Goal: Task Accomplishment & Management: Manage account settings

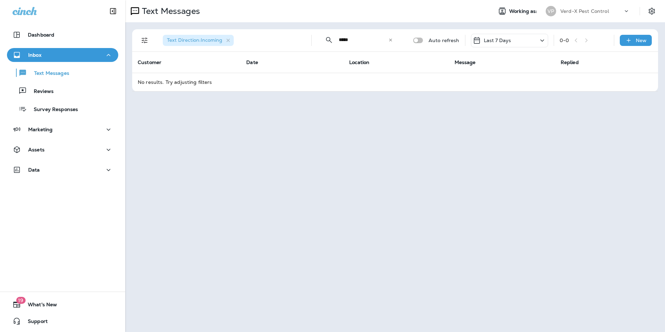
click at [521, 40] on div "Last 7 Days" at bounding box center [509, 41] width 77 height 14
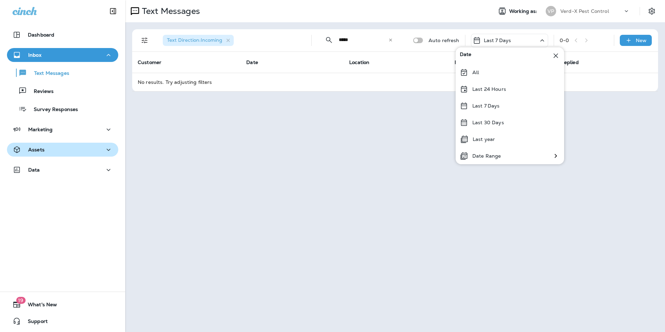
click at [53, 150] on div "Assets" at bounding box center [63, 149] width 100 height 9
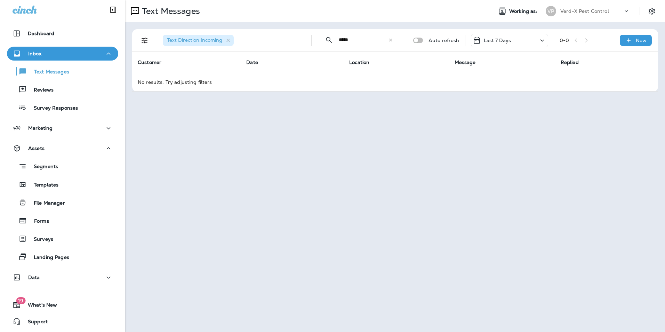
scroll to position [2, 0]
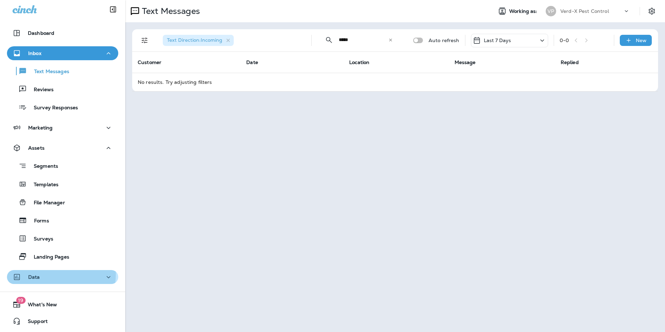
click at [37, 274] on p "Data" at bounding box center [34, 277] width 12 height 6
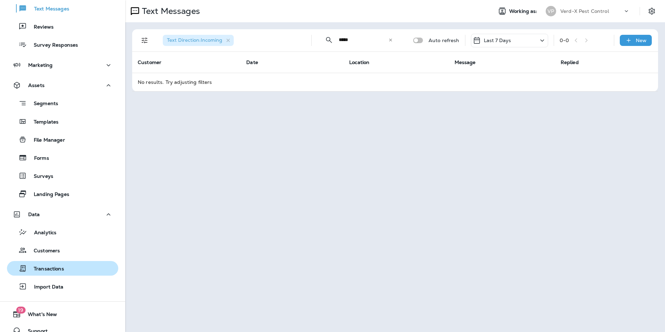
scroll to position [74, 0]
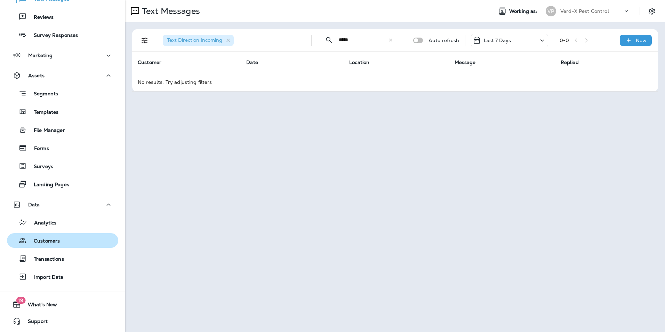
click at [56, 239] on p "Customers" at bounding box center [43, 241] width 33 height 7
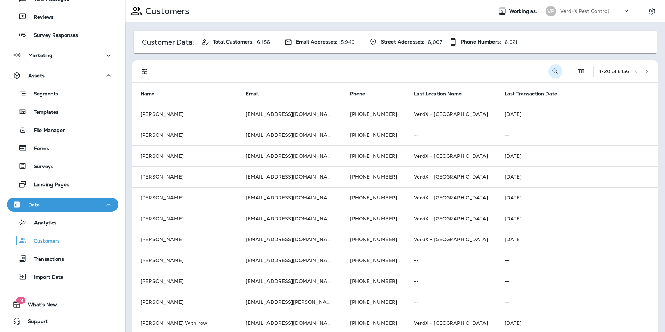
click at [552, 73] on icon "Search Customers" at bounding box center [556, 71] width 8 height 8
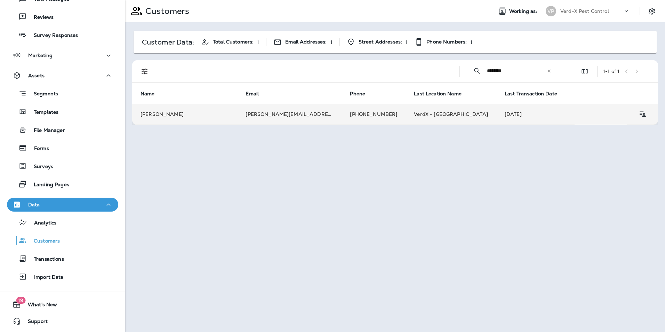
type input "********"
click at [303, 119] on td "[PERSON_NAME][EMAIL_ADDRESS][DOMAIN_NAME]" at bounding box center [289, 114] width 104 height 21
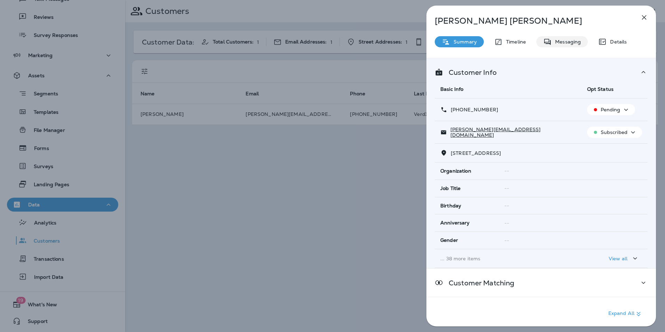
click at [565, 41] on p "Messaging" at bounding box center [566, 42] width 29 height 6
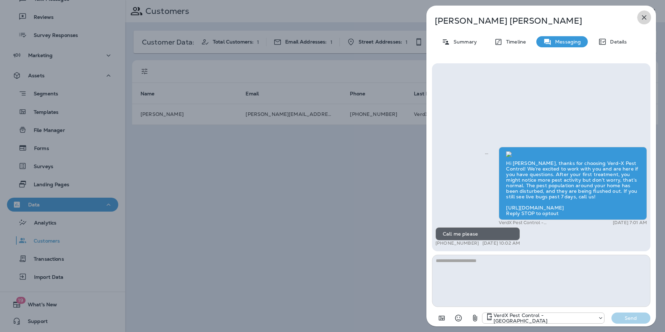
click at [649, 19] on button "button" at bounding box center [645, 17] width 14 height 14
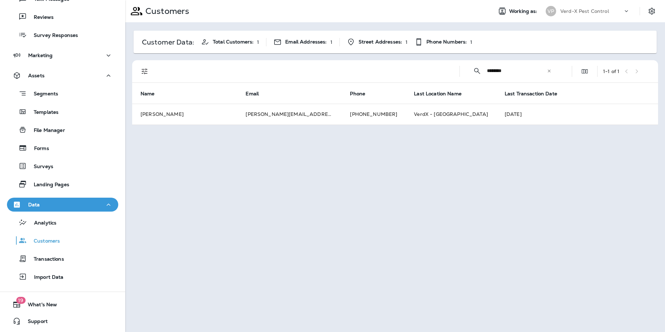
click at [550, 70] on icon at bounding box center [549, 71] width 5 height 5
click at [500, 72] on input "text" at bounding box center [523, 71] width 72 height 18
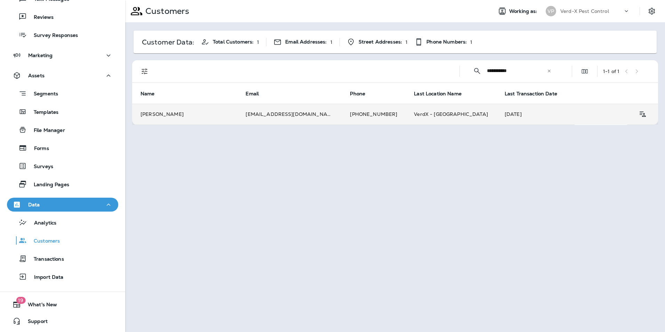
type input "**********"
click at [268, 112] on td "[EMAIL_ADDRESS][DOMAIN_NAME]" at bounding box center [289, 114] width 104 height 21
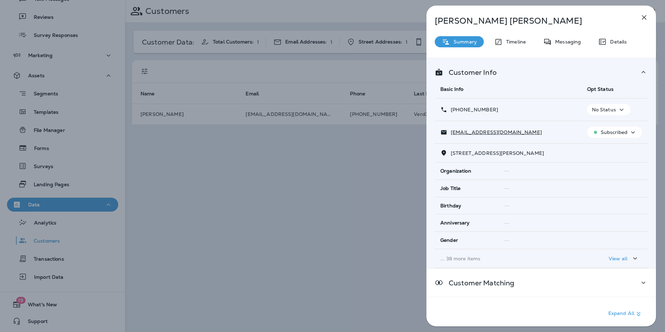
click at [561, 41] on p "Messaging" at bounding box center [566, 42] width 29 height 6
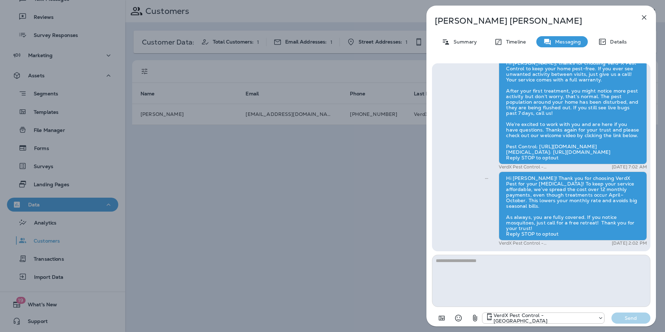
click at [647, 18] on icon "button" at bounding box center [644, 17] width 8 height 8
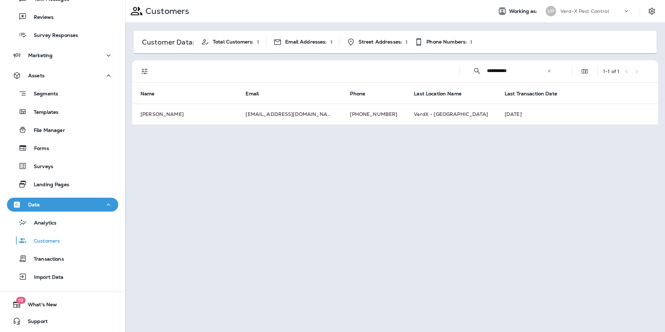
click at [548, 73] on div "​" at bounding box center [549, 71] width 5 height 7
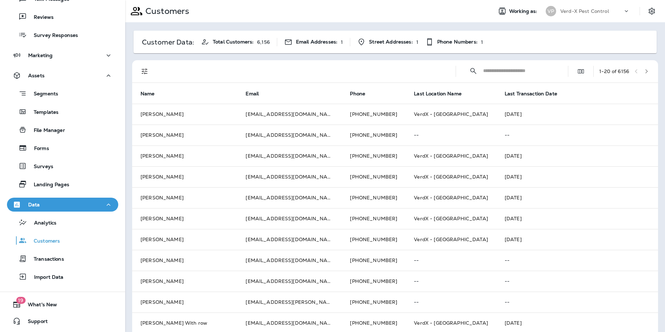
click at [526, 76] on input "text" at bounding box center [519, 71] width 72 height 18
type input "**********"
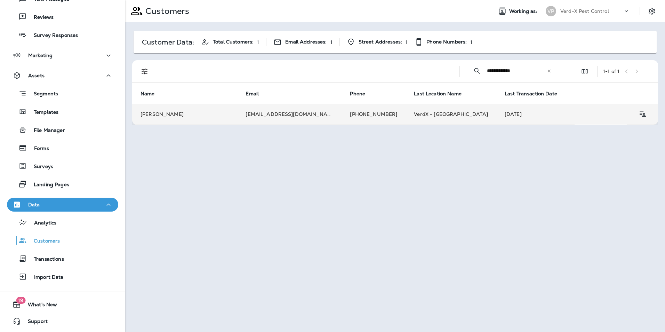
click at [263, 116] on td "[EMAIL_ADDRESS][DOMAIN_NAME]" at bounding box center [289, 114] width 104 height 21
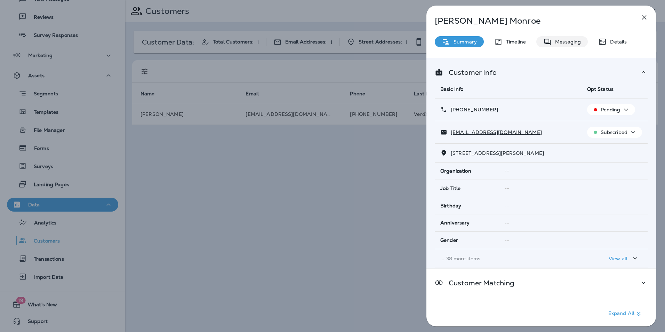
click at [564, 42] on p "Messaging" at bounding box center [566, 42] width 29 height 6
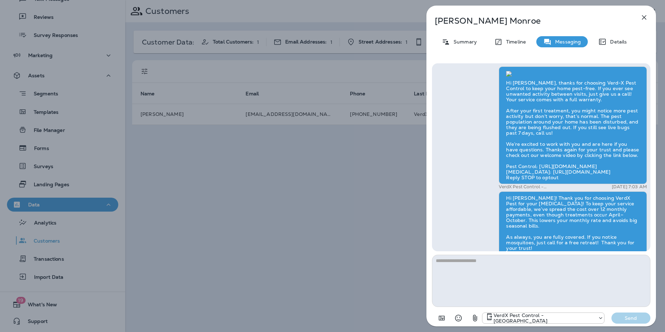
scroll to position [-174, 0]
click at [508, 43] on p "Timeline" at bounding box center [514, 42] width 23 height 6
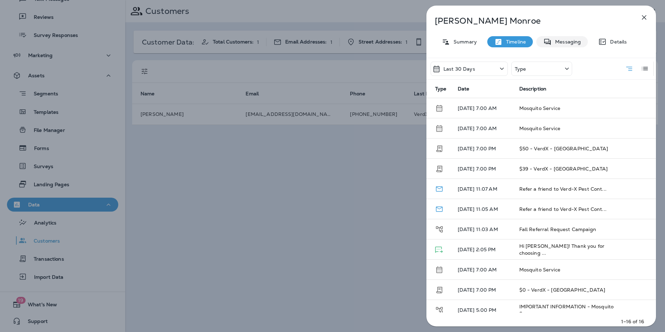
click at [575, 41] on p "Messaging" at bounding box center [566, 42] width 29 height 6
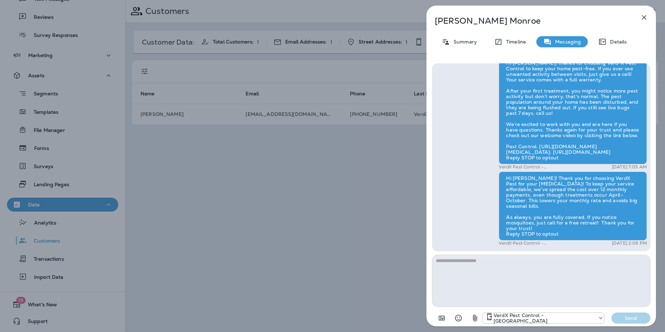
click at [500, 181] on div "Hi [PERSON_NAME]! Thank you for choosing VerdX Pest for your [MEDICAL_DATA]! To…" at bounding box center [573, 206] width 148 height 69
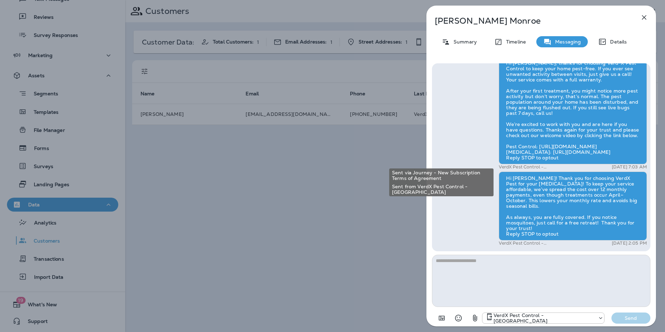
scroll to position [-240, 0]
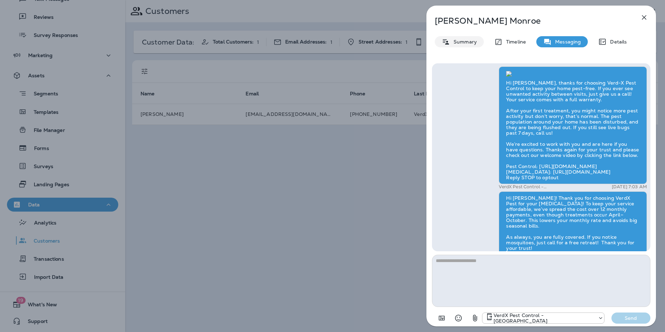
click at [459, 40] on p "Summary" at bounding box center [463, 42] width 27 height 6
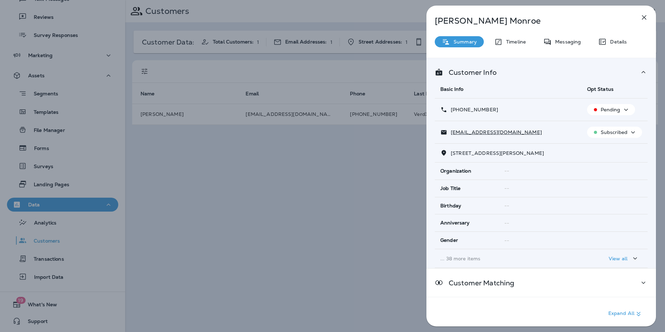
drag, startPoint x: 321, startPoint y: 209, endPoint x: 324, endPoint y: 208, distance: 4.0
click at [324, 208] on div "[PERSON_NAME] Summary Timeline Messaging Details Customer Info Basic Info Opt S…" at bounding box center [332, 166] width 665 height 332
